Goal: Task Accomplishment & Management: Complete application form

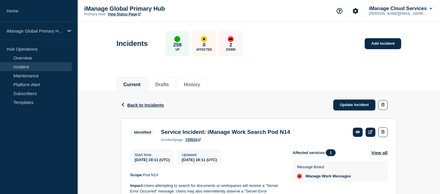
scroll to position [59, 0]
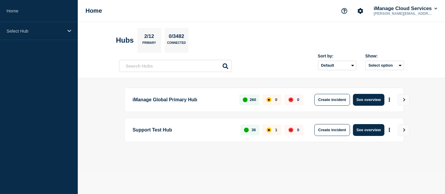
click at [168, 96] on p "iManage Global Primary Hub" at bounding box center [183, 100] width 100 height 12
drag, startPoint x: 170, startPoint y: 99, endPoint x: 189, endPoint y: 99, distance: 19.3
click at [170, 99] on p "iManage Global Primary Hub" at bounding box center [183, 100] width 100 height 12
click at [371, 99] on button "See overview" at bounding box center [368, 100] width 31 height 12
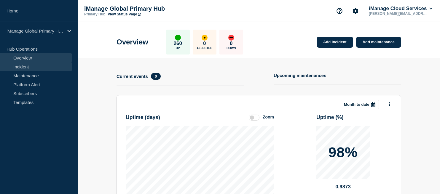
click at [27, 66] on link "Incident" at bounding box center [36, 66] width 72 height 9
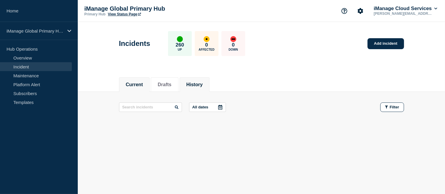
click at [196, 84] on button "History" at bounding box center [194, 84] width 16 height 5
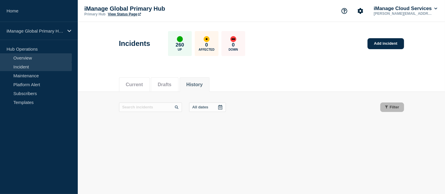
click at [22, 55] on link "Overview" at bounding box center [36, 57] width 72 height 9
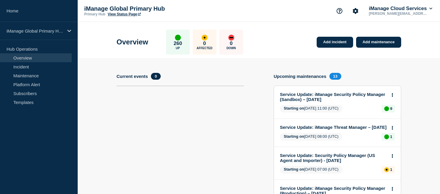
click at [122, 15] on link "View Status Page" at bounding box center [124, 14] width 33 height 4
click at [34, 69] on link "Incident" at bounding box center [36, 66] width 72 height 9
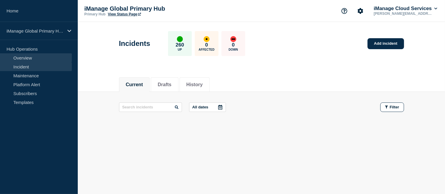
click at [37, 55] on link "Overview" at bounding box center [36, 57] width 72 height 9
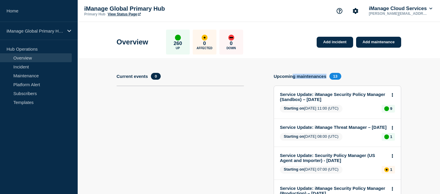
drag, startPoint x: 293, startPoint y: 76, endPoint x: 326, endPoint y: 72, distance: 33.5
click at [124, 14] on link "View Status Page" at bounding box center [124, 14] width 33 height 4
click at [330, 47] on link "Add incident" at bounding box center [335, 42] width 37 height 11
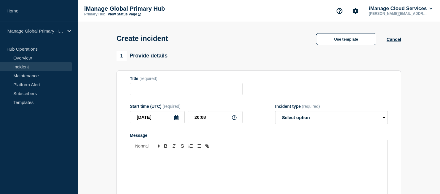
click at [31, 68] on link "Incident" at bounding box center [36, 66] width 72 height 9
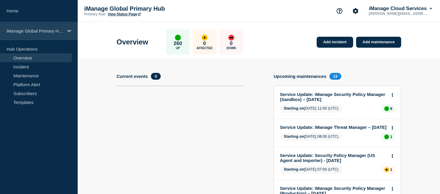
click at [40, 31] on p "iManage Global Primary Hub" at bounding box center [35, 30] width 57 height 5
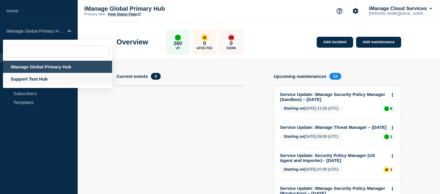
click at [41, 78] on div "Support Test Hub" at bounding box center [57, 79] width 109 height 12
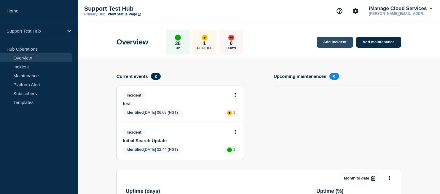
click at [337, 40] on link "Add incident" at bounding box center [335, 42] width 37 height 11
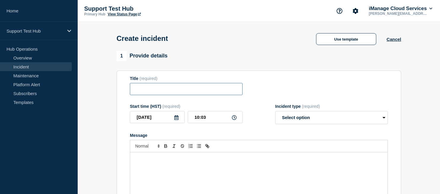
click at [190, 88] on input "Title" at bounding box center [186, 89] width 113 height 12
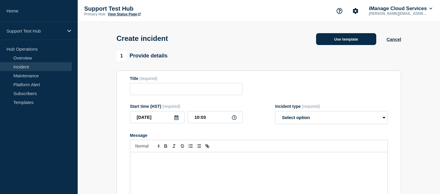
click at [347, 38] on button "Use template" at bounding box center [346, 39] width 60 height 12
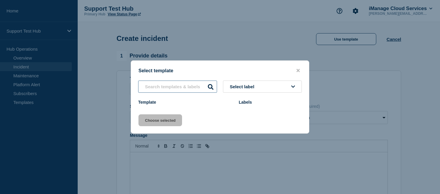
click at [198, 86] on input "text" at bounding box center [177, 87] width 79 height 12
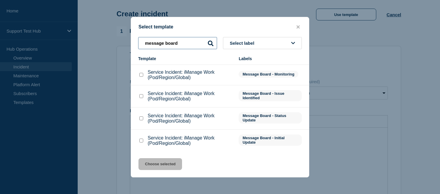
scroll to position [30, 0]
type input "message board"
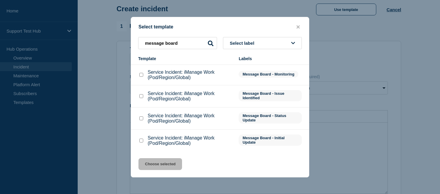
click at [140, 140] on input "Service Incident: iManage Work (Pod/Region/Global) checkbox" at bounding box center [141, 141] width 4 height 4
checkbox input "true"
click at [167, 166] on button "Choose selected" at bounding box center [161, 164] width 44 height 12
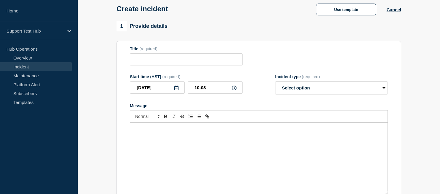
type input "Service Incident: iManage Work (Pod/Region/Global)"
select select "investigating"
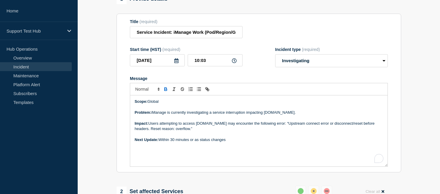
scroll to position [59, 0]
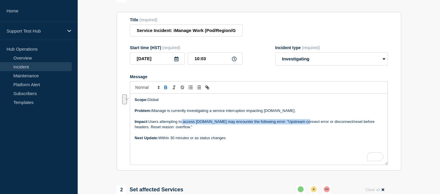
drag, startPoint x: 220, startPoint y: 123, endPoint x: 307, endPoint y: 125, distance: 87.9
click at [307, 125] on p "Impact: Users attempting to access cloudimanage.com may encounter the following…" at bounding box center [259, 124] width 249 height 11
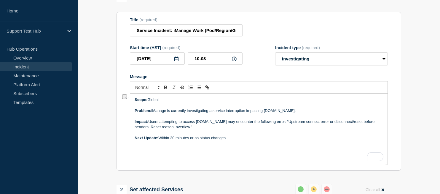
click at [310, 124] on p "Impact: Users attempting to access cloudimanage.com may encounter the following…" at bounding box center [259, 124] width 249 height 11
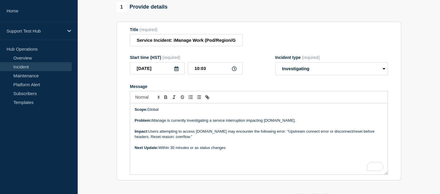
scroll to position [45, 0]
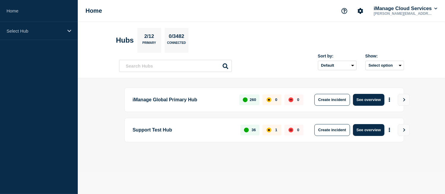
click at [172, 99] on p "iManage Global Primary Hub" at bounding box center [183, 100] width 100 height 12
click at [408, 99] on button "View" at bounding box center [404, 100] width 12 height 12
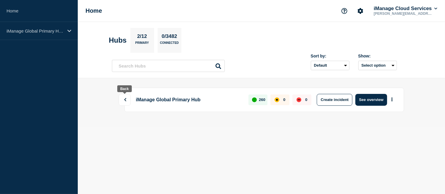
click at [127, 100] on button at bounding box center [125, 100] width 12 height 12
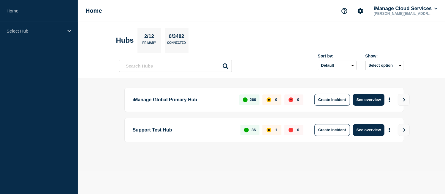
click at [194, 106] on div "iManage Global Primary Hub 260 0 0 Create incident See overview" at bounding box center [264, 100] width 280 height 24
